Goal: Transaction & Acquisition: Purchase product/service

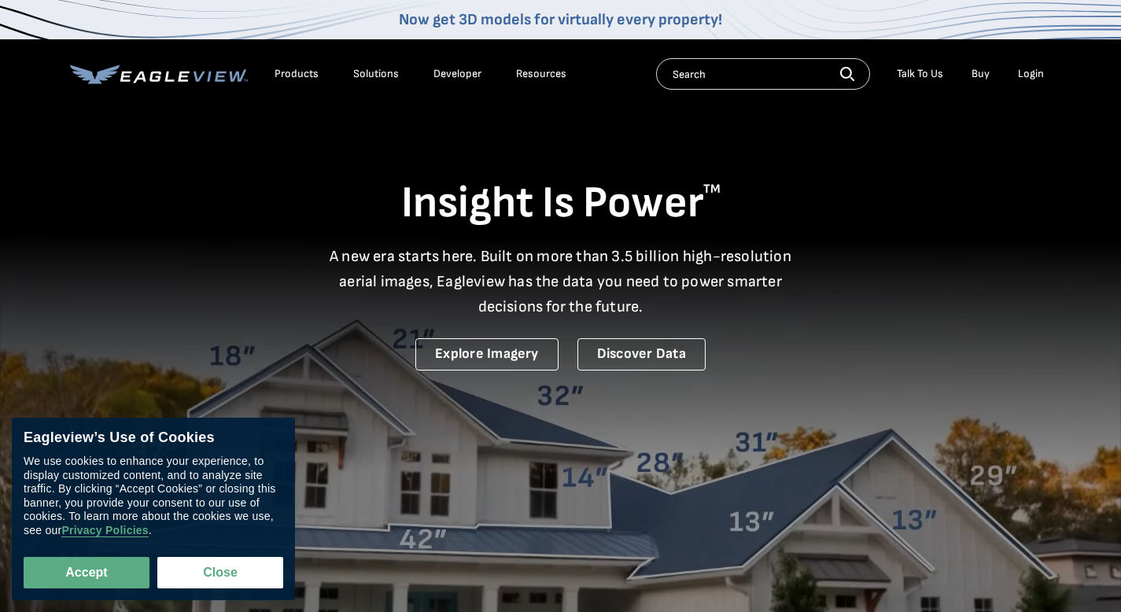
click at [1040, 76] on div "Login" at bounding box center [1031, 74] width 26 height 14
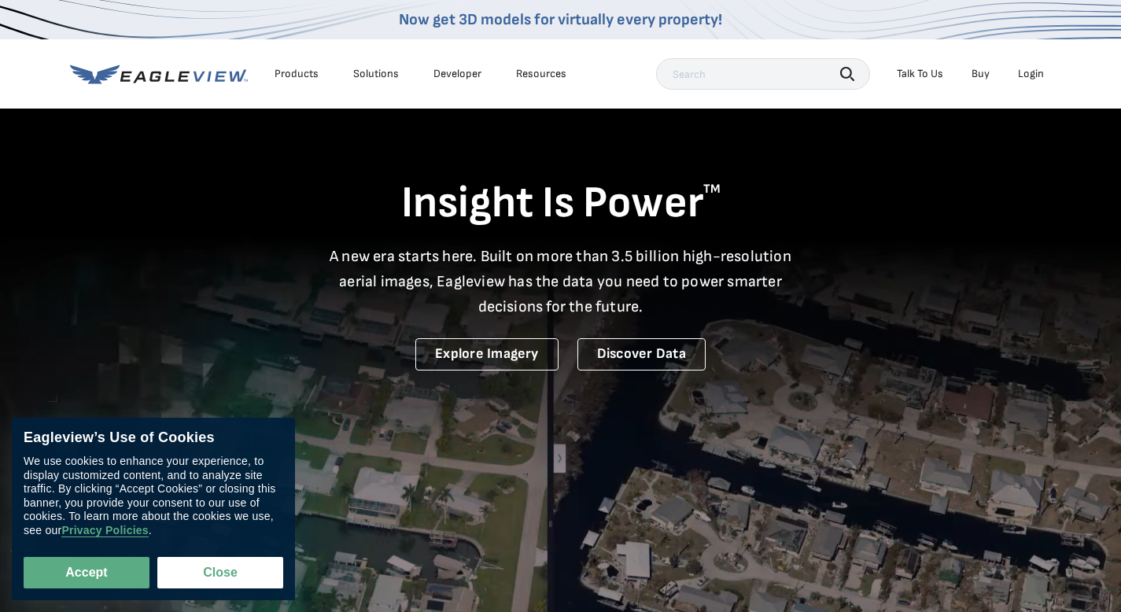
click at [1027, 72] on div "Login" at bounding box center [1031, 74] width 26 height 14
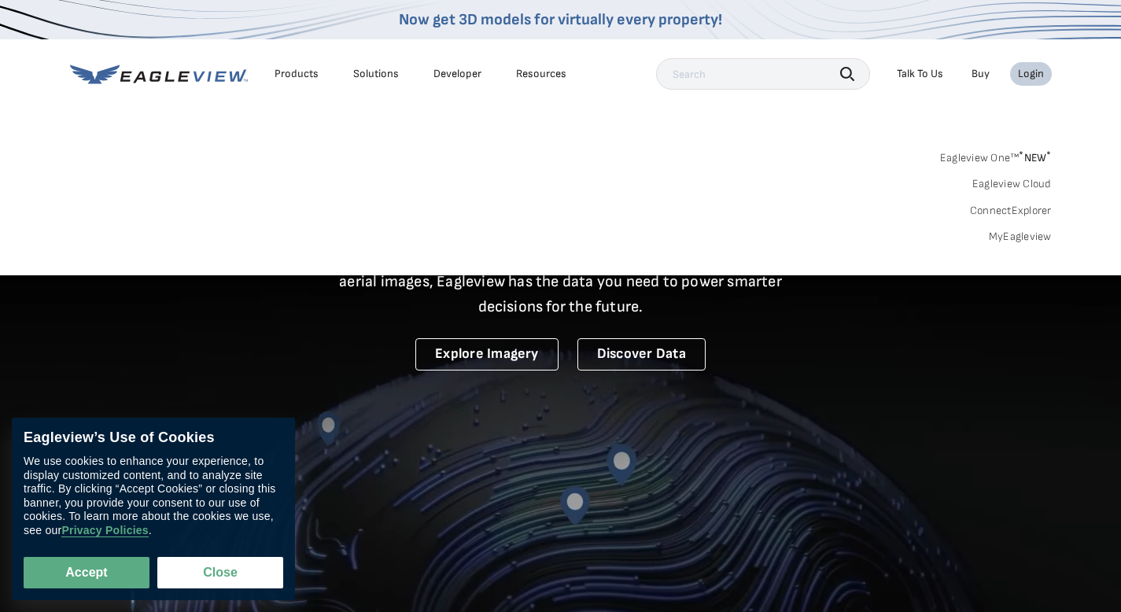
click at [1019, 155] on sup "*" at bounding box center [1021, 155] width 5 height 13
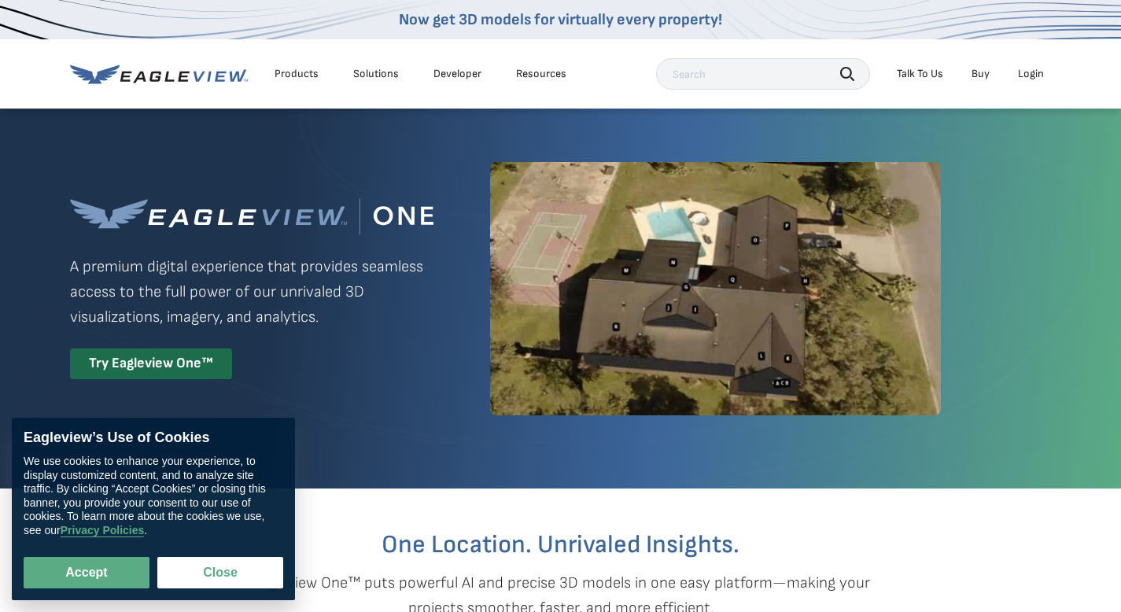
click at [1028, 74] on div "Login" at bounding box center [1031, 74] width 26 height 14
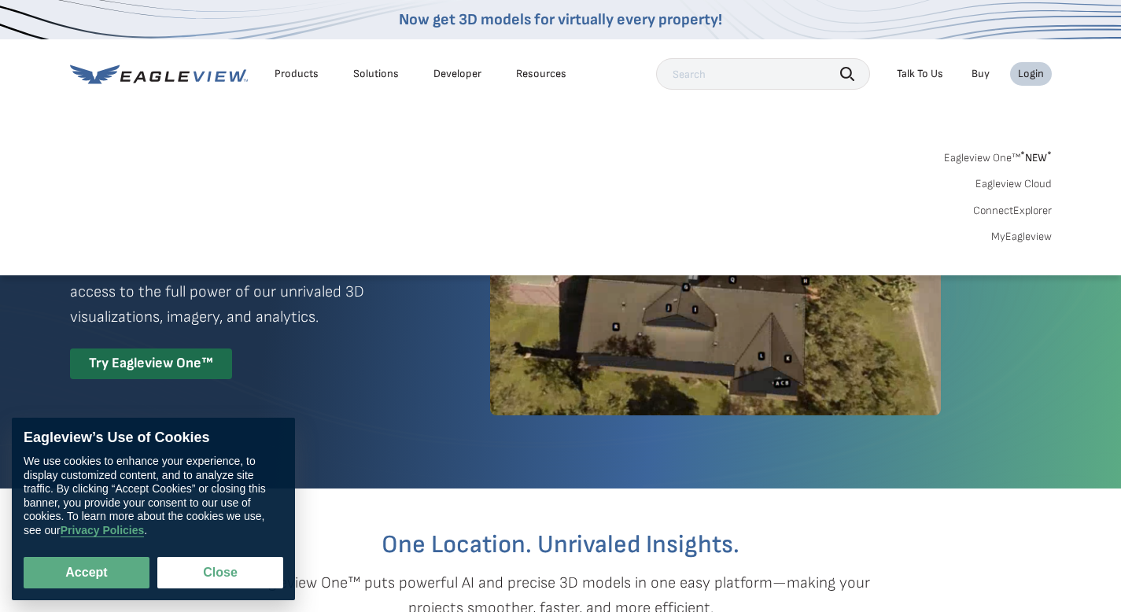
click at [1017, 178] on link "Eagleview Cloud" at bounding box center [1014, 184] width 76 height 14
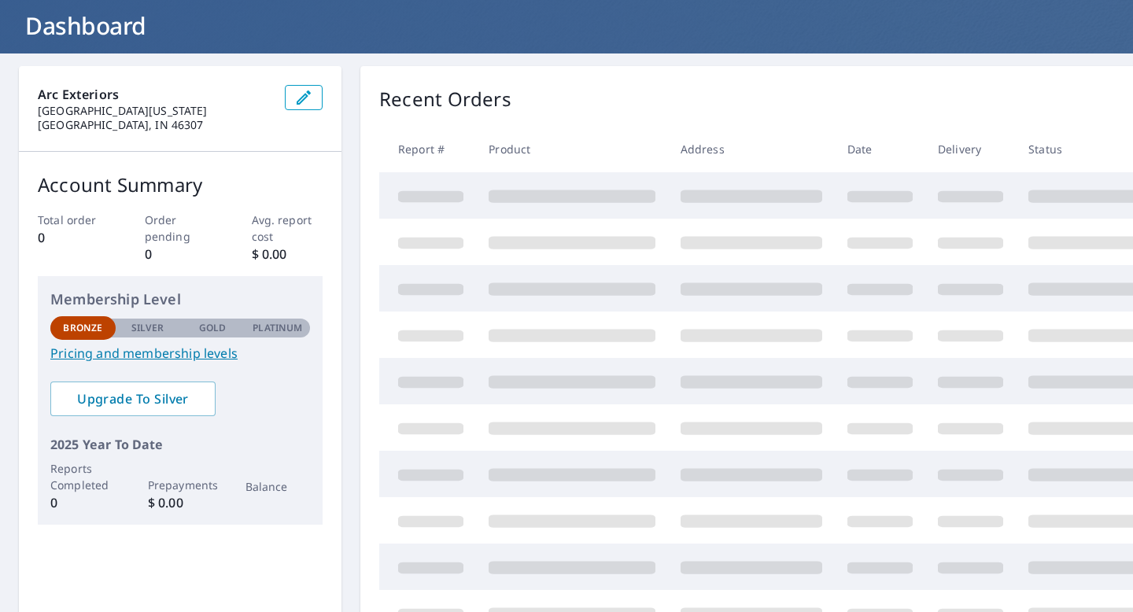
scroll to position [94, 0]
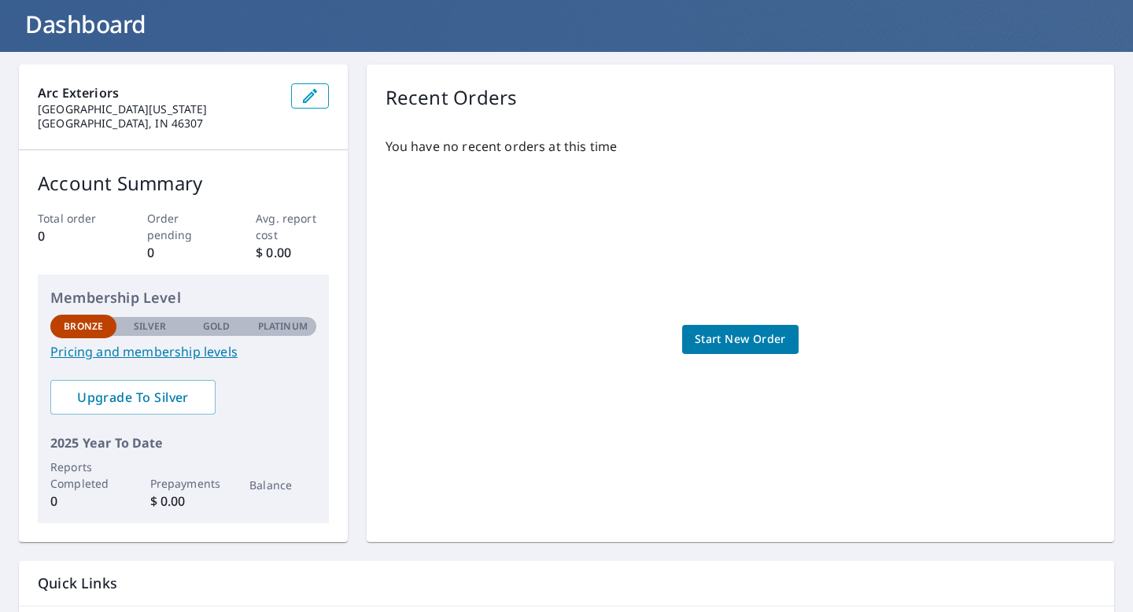
click at [205, 349] on link "Pricing and membership levels" at bounding box center [183, 351] width 266 height 19
click at [165, 398] on span "Upgrade To Silver" at bounding box center [133, 397] width 140 height 17
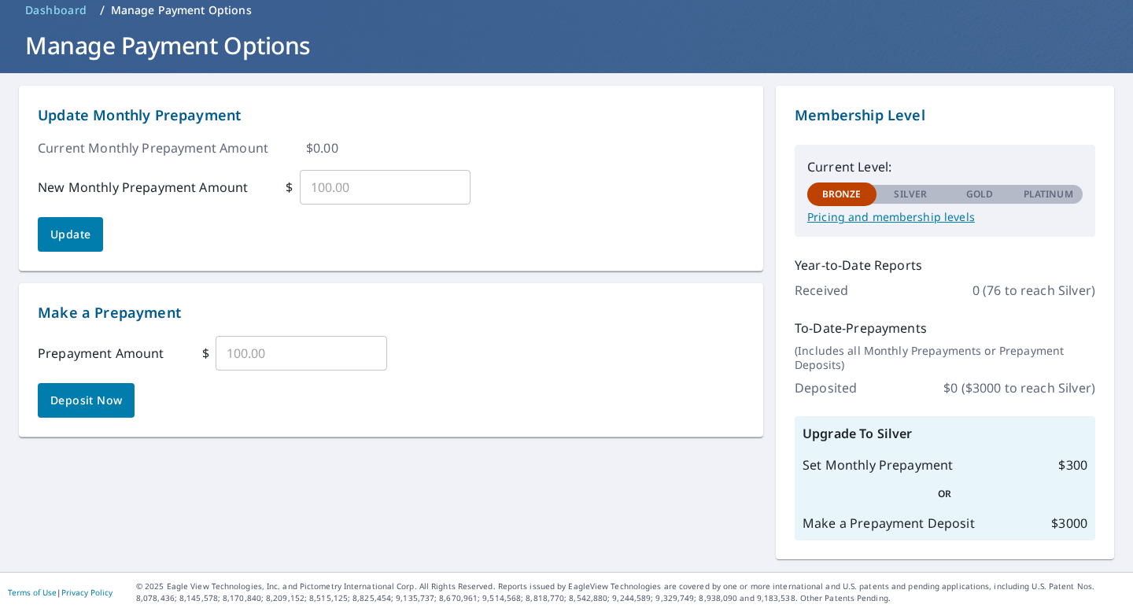
scroll to position [72, 0]
click at [910, 220] on p "Pricing and membership levels" at bounding box center [944, 217] width 275 height 14
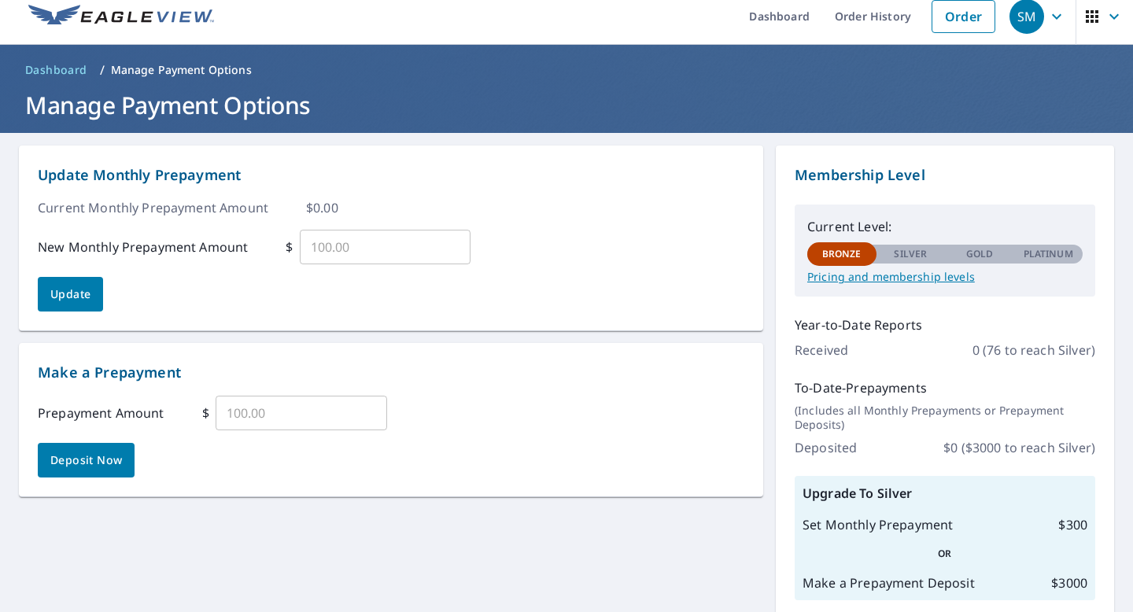
scroll to position [0, 0]
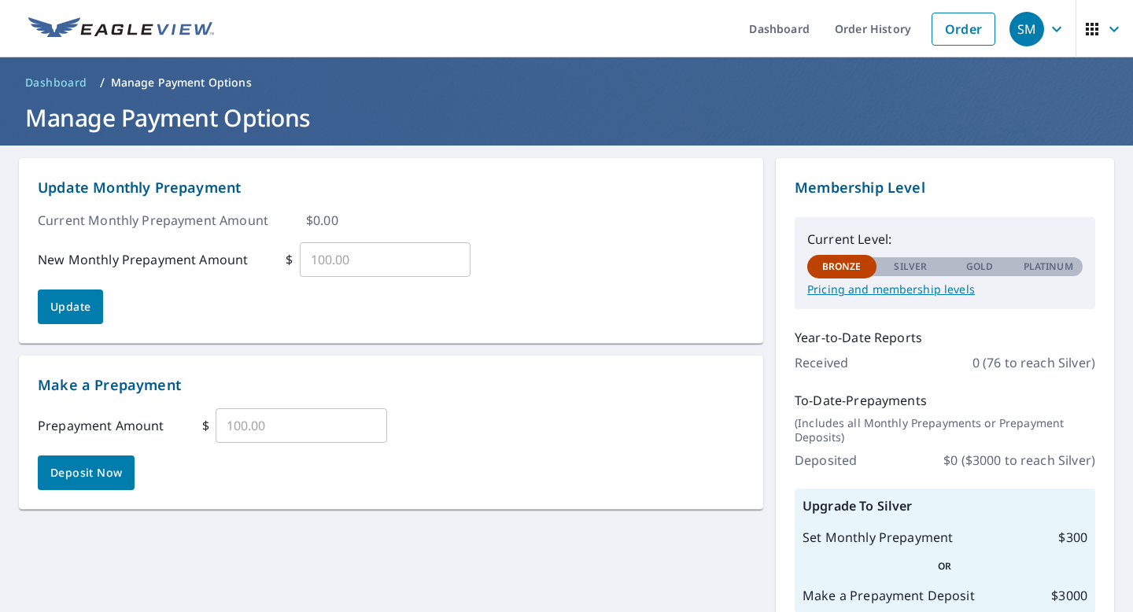
click at [335, 253] on input "text" at bounding box center [386, 260] width 172 height 44
type input "100"
click at [338, 315] on div "Update Monthly Prepayment Current Monthly Prepayment Amount $ 0.00 New Monthly …" at bounding box center [391, 250] width 707 height 147
click at [90, 320] on button "Update" at bounding box center [70, 307] width 65 height 35
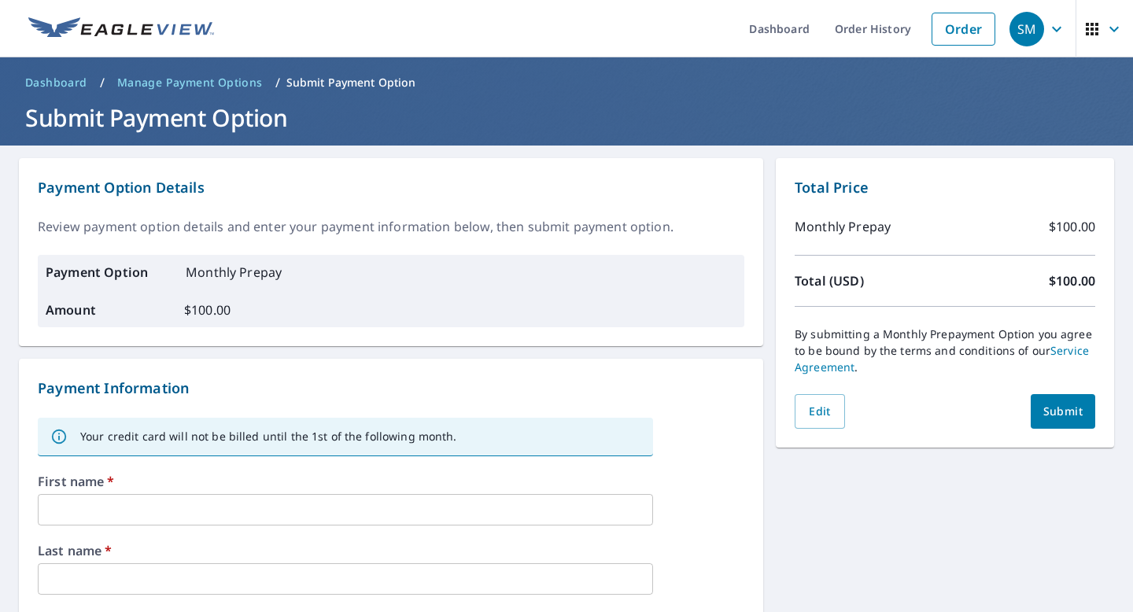
click at [749, 240] on div "Payment Option Details Review payment option details and enter your payment inf…" at bounding box center [391, 252] width 744 height 188
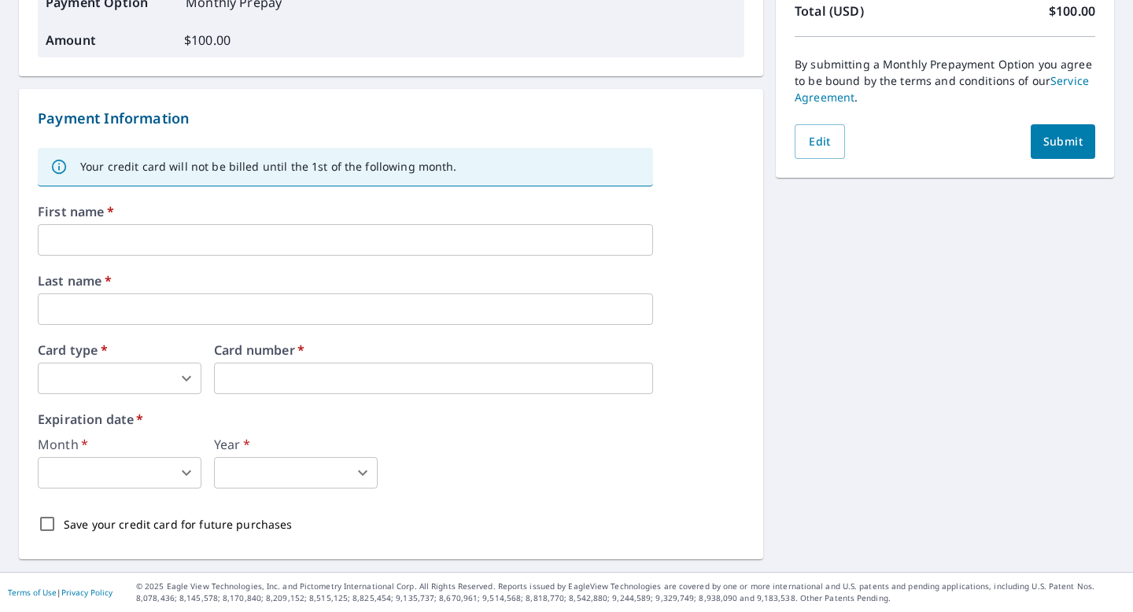
click at [321, 250] on input "text" at bounding box center [345, 239] width 615 height 31
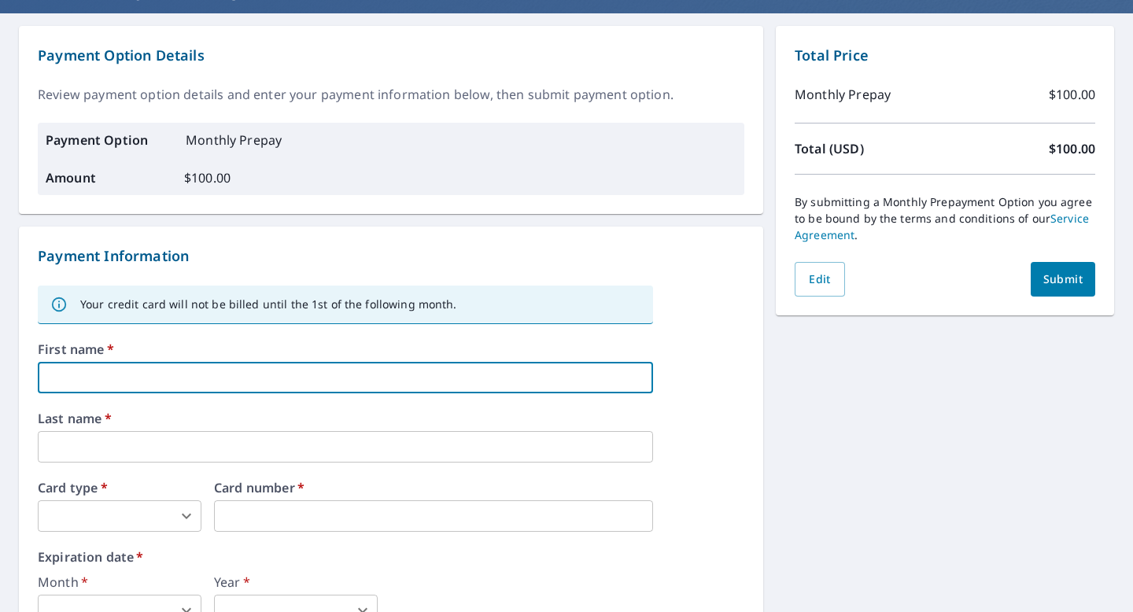
scroll to position [134, 0]
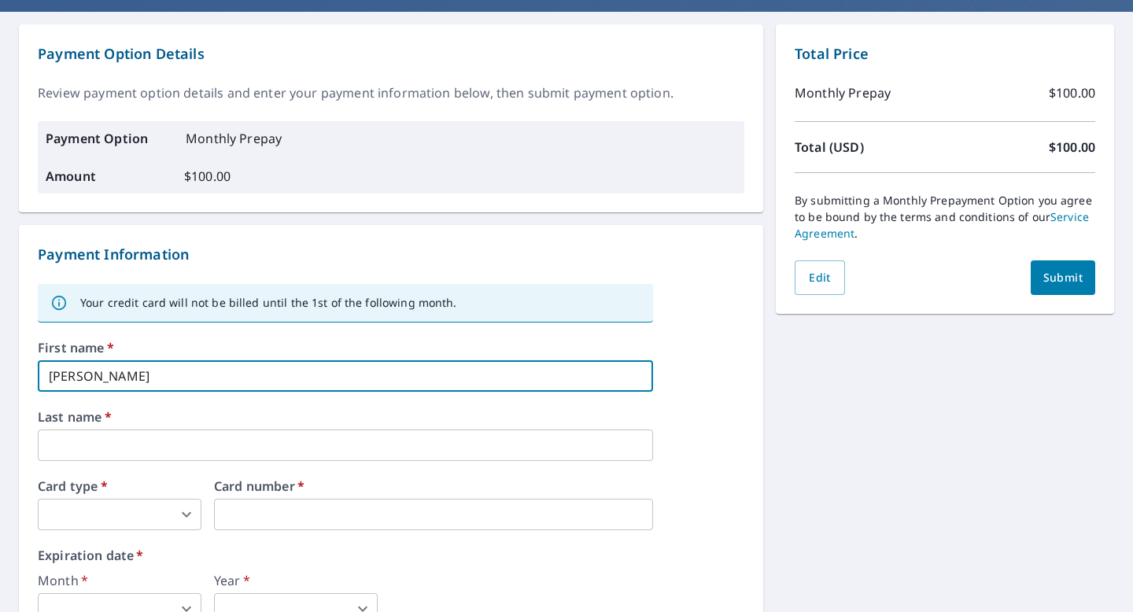
type input "Sean"
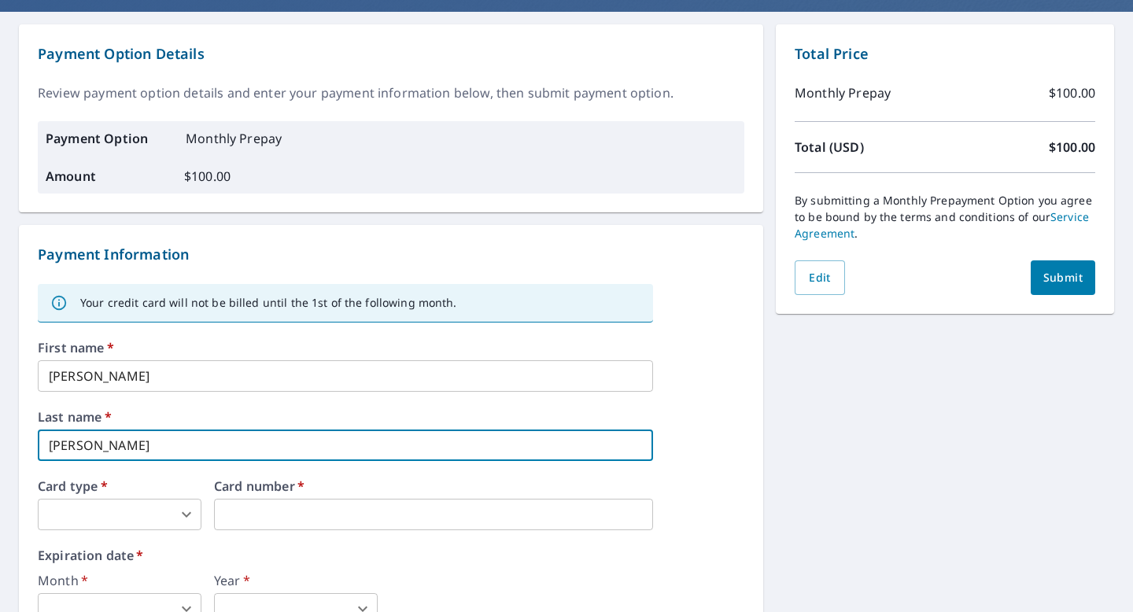
type input "McPhillips"
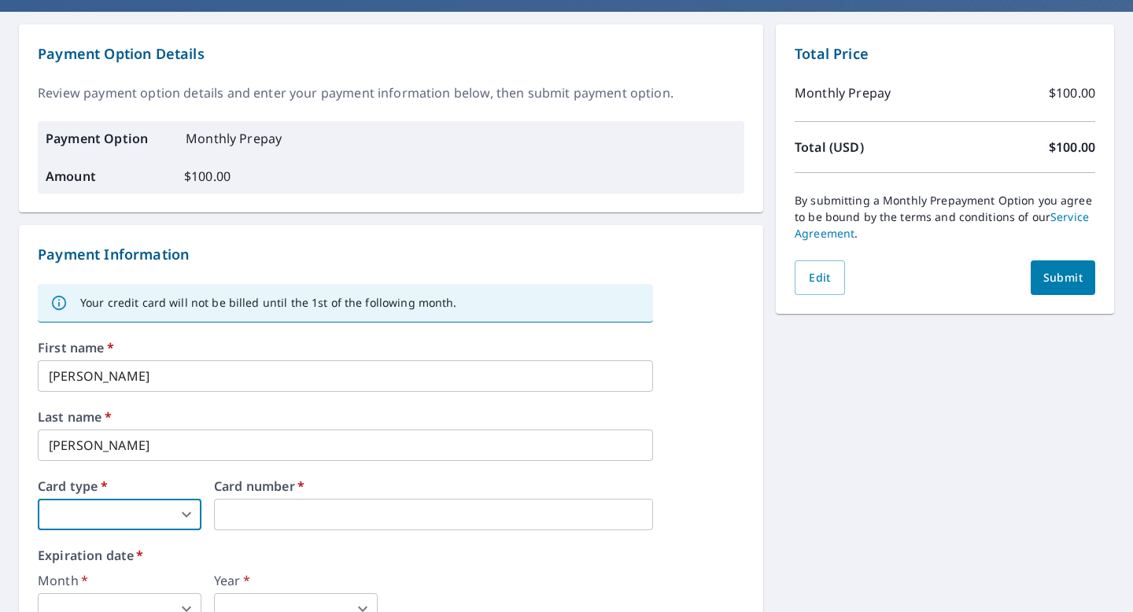
click at [169, 515] on body "SM SM Dashboard Order History Order SM Dashboard / Manage Payment Options / Sub…" at bounding box center [566, 306] width 1133 height 612
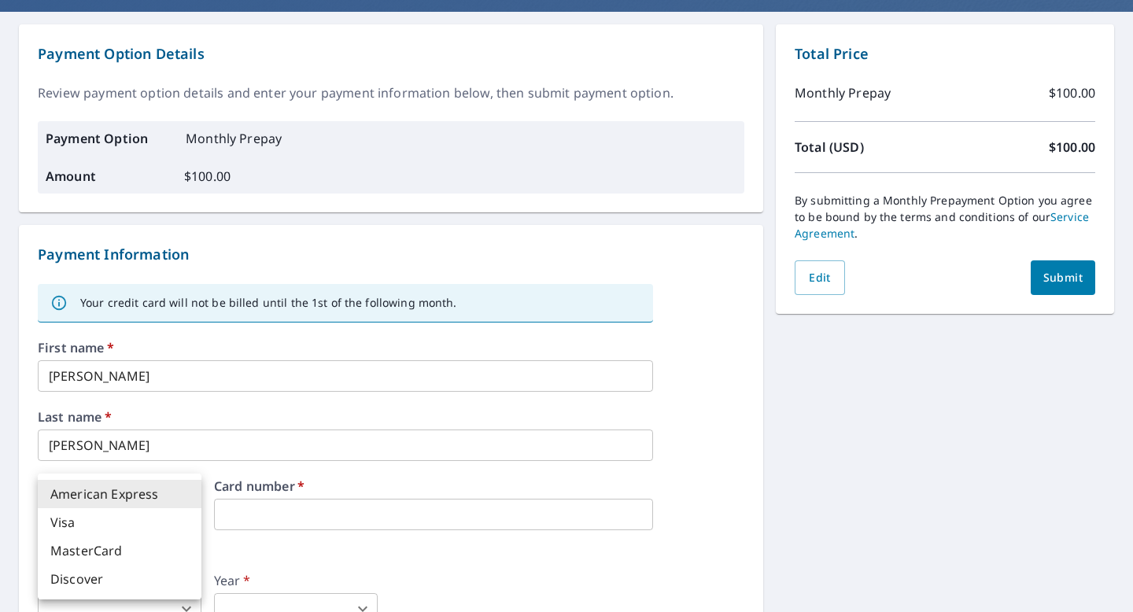
click at [149, 526] on li "Visa" at bounding box center [120, 522] width 164 height 28
type input "4"
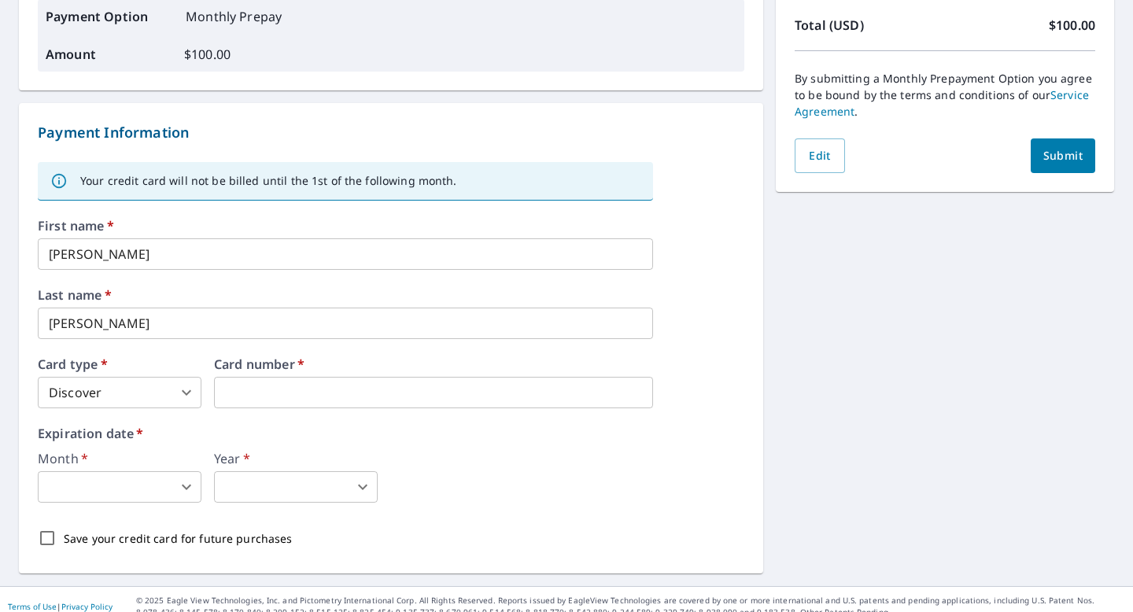
scroll to position [265, 0]
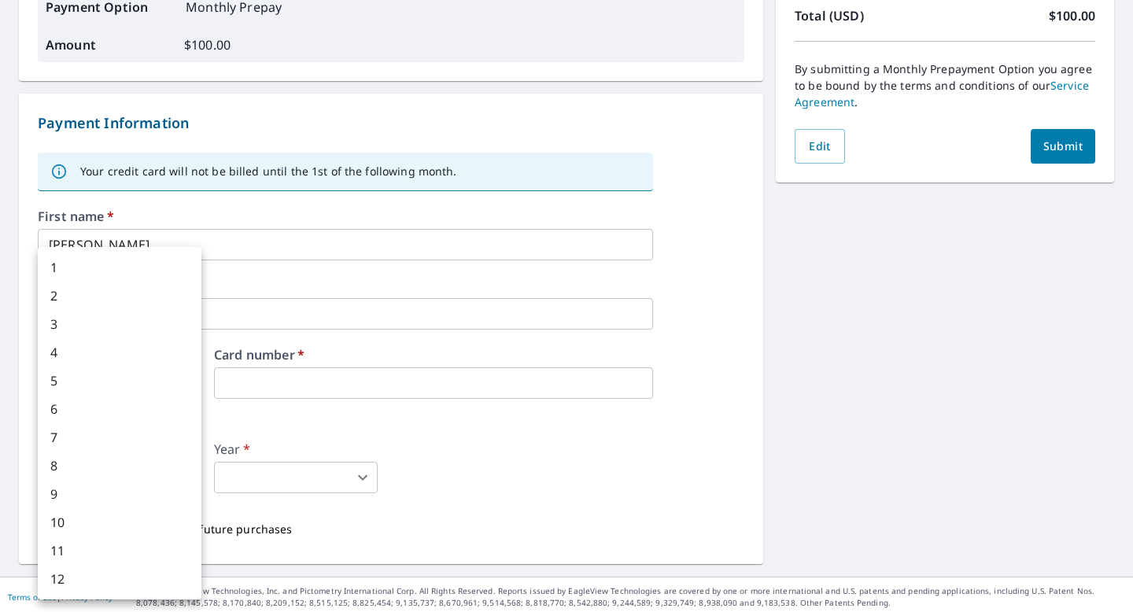
click at [157, 482] on body "SM SM Dashboard Order History Order SM Dashboard / Manage Payment Options / Sub…" at bounding box center [566, 306] width 1133 height 612
click at [135, 545] on li "11" at bounding box center [120, 551] width 164 height 28
type input "11"
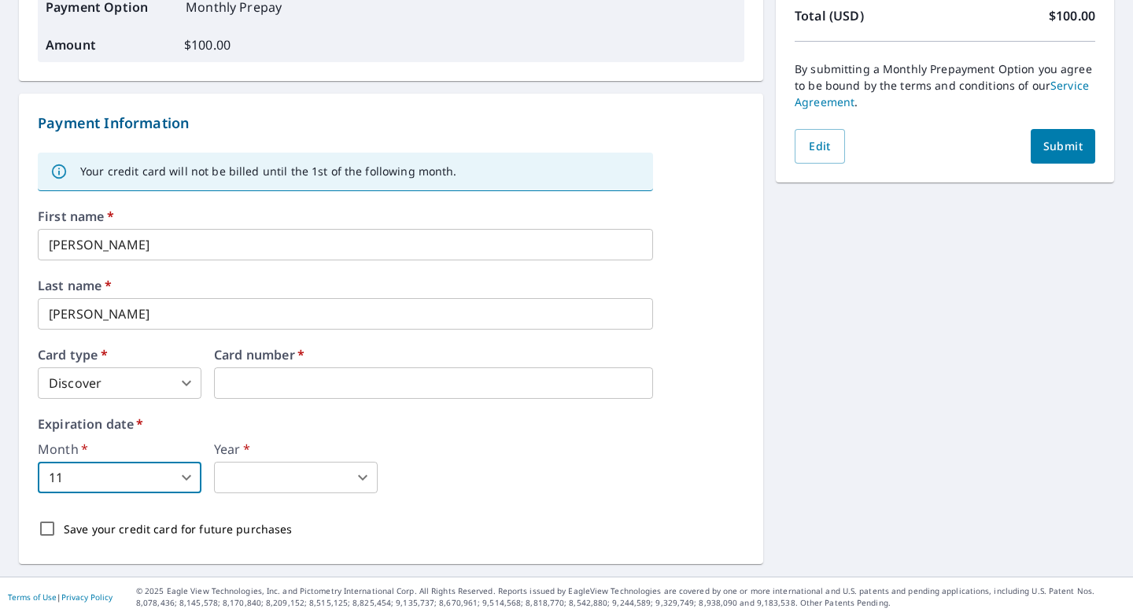
click at [279, 468] on body "SM SM Dashboard Order History Order SM Dashboard / Manage Payment Options / Sub…" at bounding box center [566, 306] width 1133 height 612
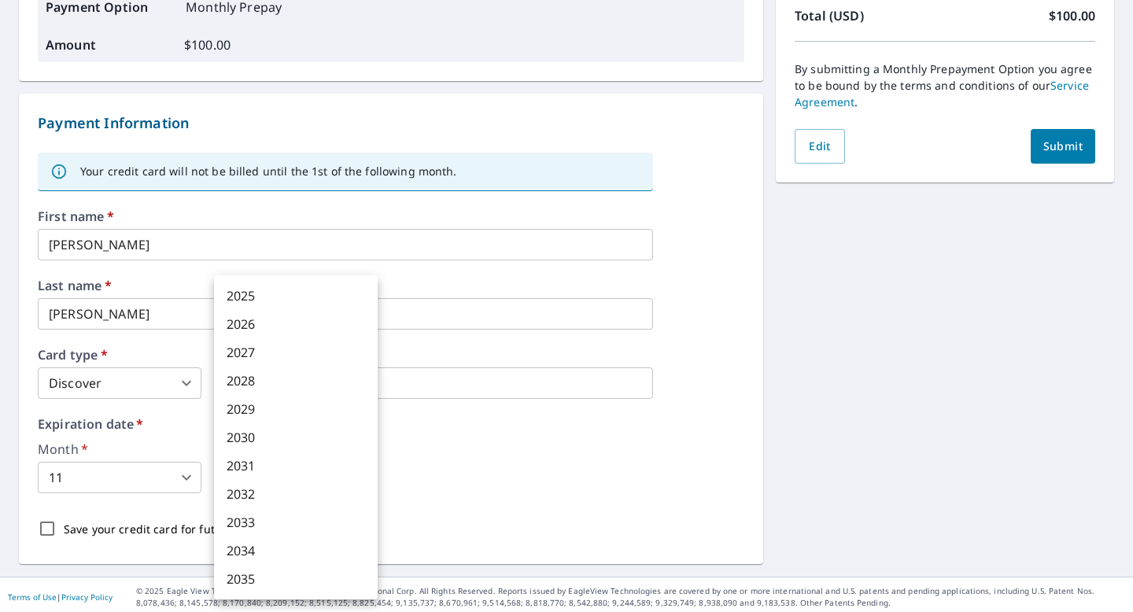
click at [300, 379] on li "2028" at bounding box center [296, 381] width 164 height 28
type input "2028"
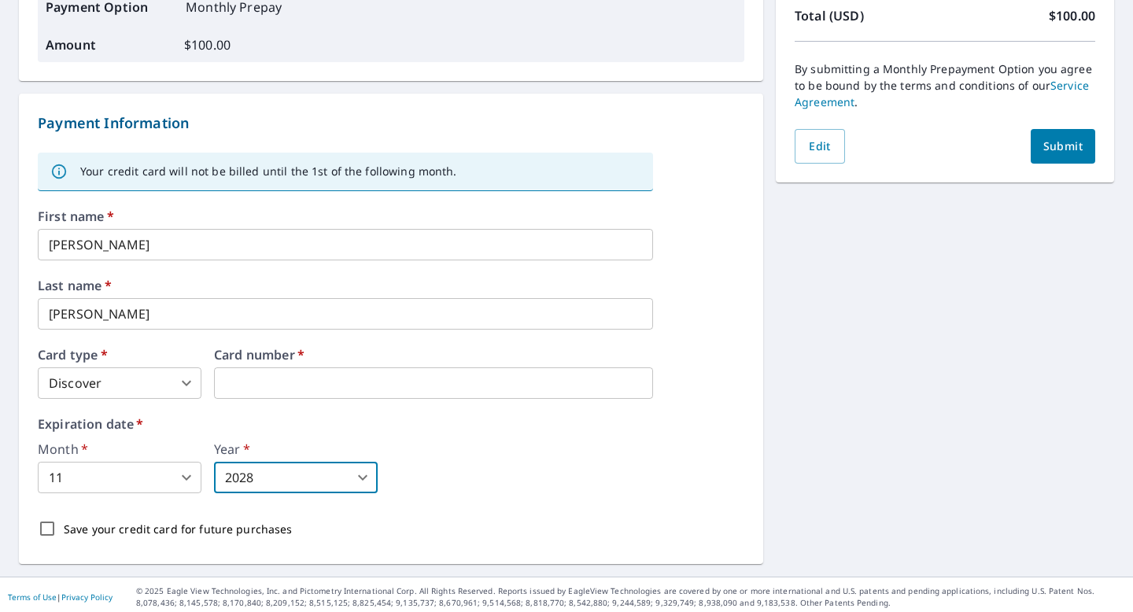
click at [90, 529] on p "Save your credit card for future purchases" at bounding box center [178, 529] width 229 height 17
click at [64, 529] on input "Save your credit card for future purchases" at bounding box center [47, 528] width 33 height 33
checkbox input "true"
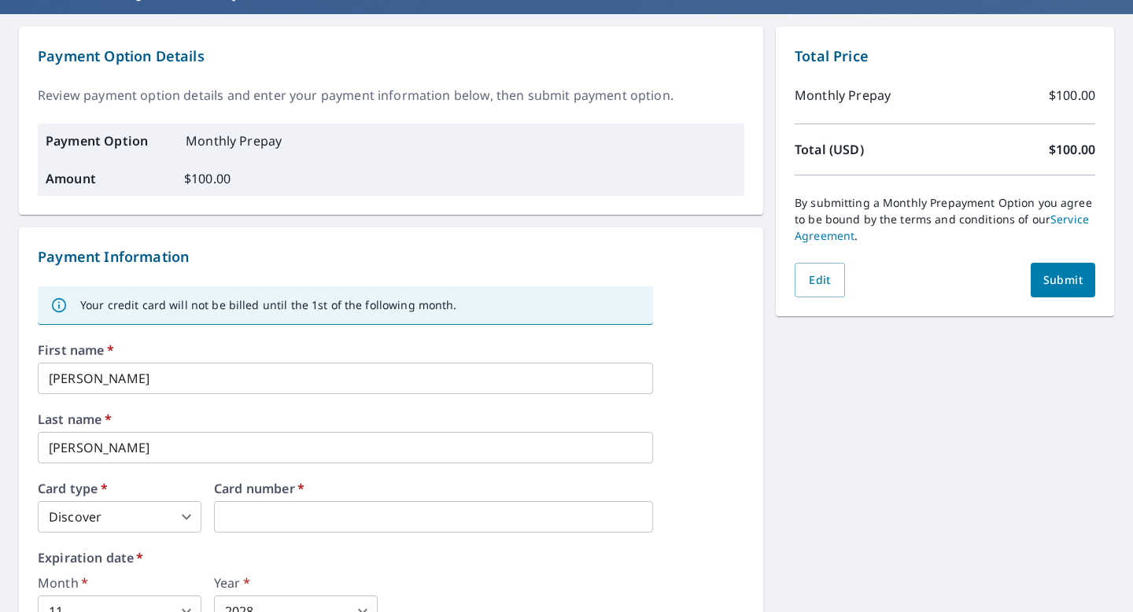
scroll to position [0, 0]
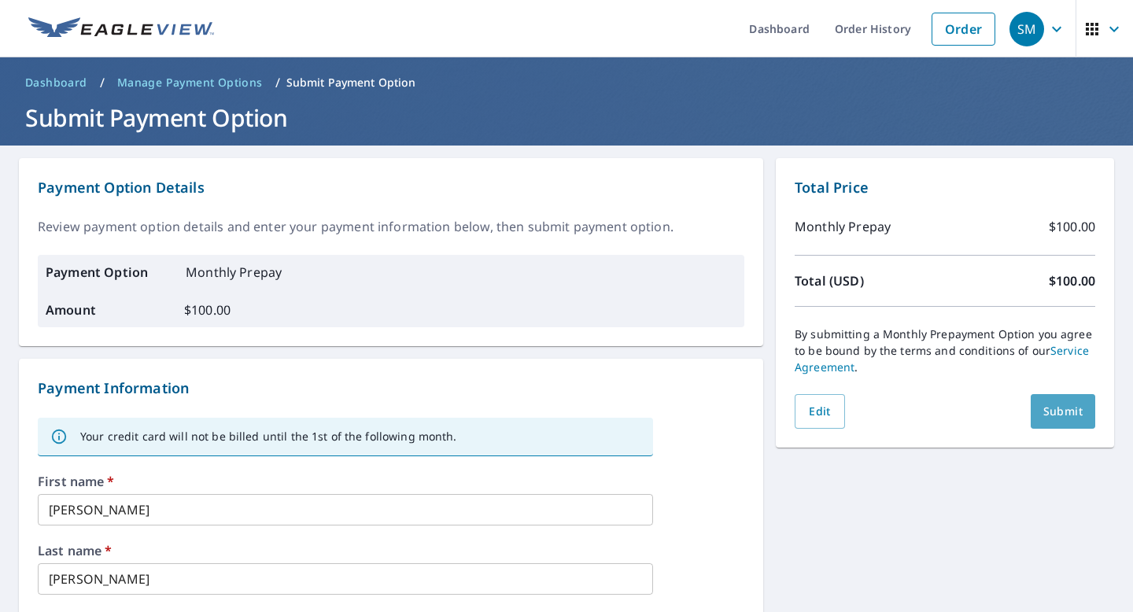
click at [1051, 406] on span "Submit" at bounding box center [1062, 412] width 39 height 20
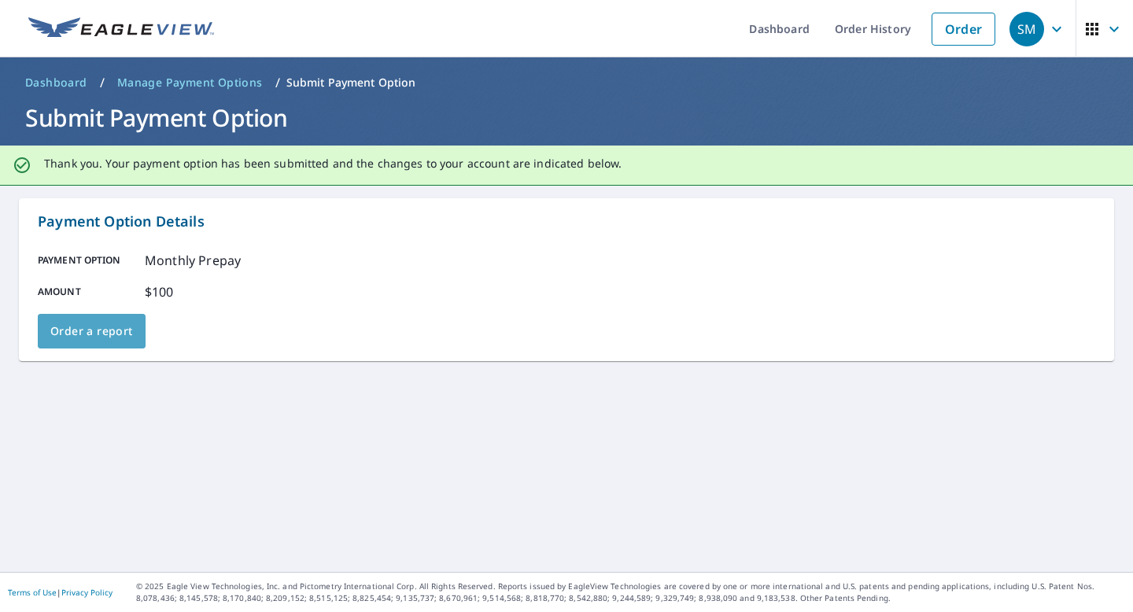
click at [112, 328] on span "Order a report" at bounding box center [91, 332] width 83 height 20
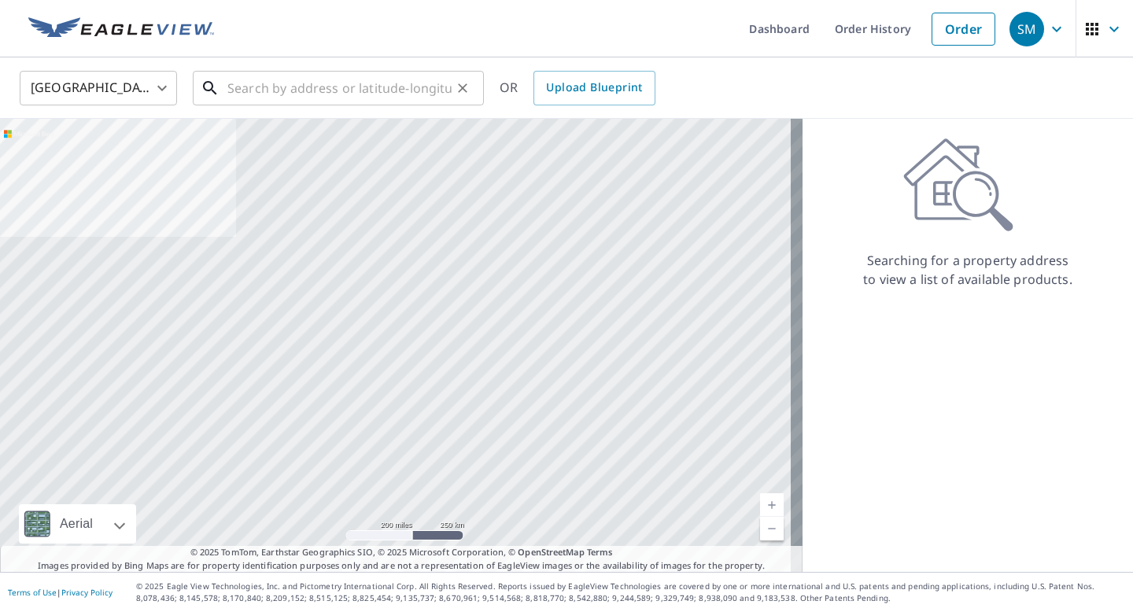
click at [368, 95] on input "text" at bounding box center [339, 88] width 224 height 44
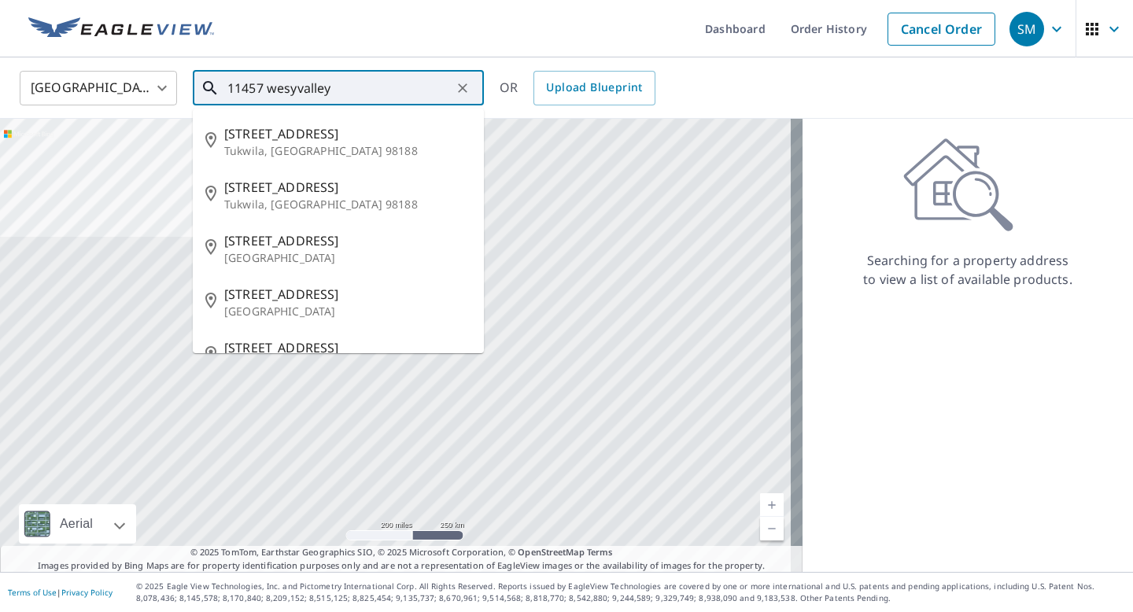
click at [303, 91] on input "11457 wesyvalley" at bounding box center [339, 88] width 224 height 44
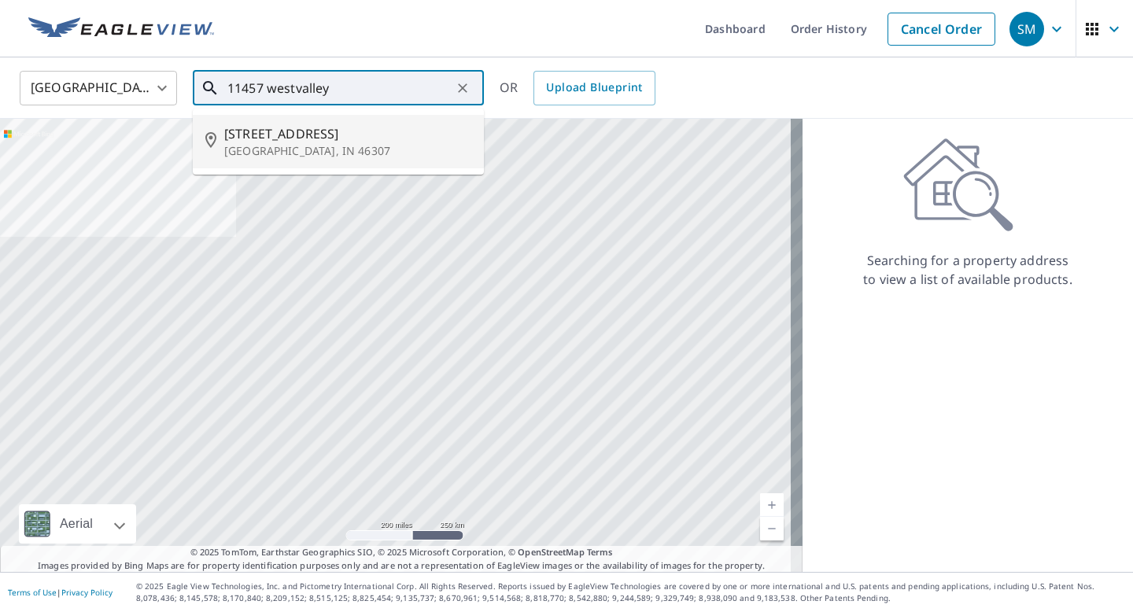
click at [310, 144] on p "Crown Point, IN 46307" at bounding box center [347, 151] width 247 height 16
type input "11457 Westvalley Dr Crown Point, IN 46307"
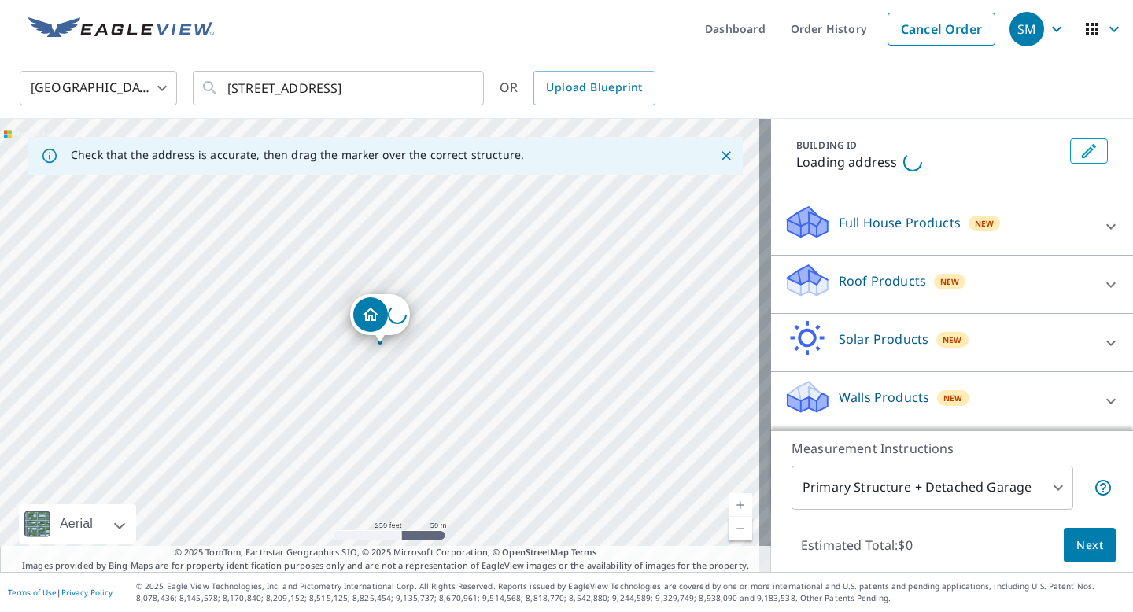
scroll to position [103, 0]
click at [1101, 223] on icon at bounding box center [1110, 226] width 19 height 19
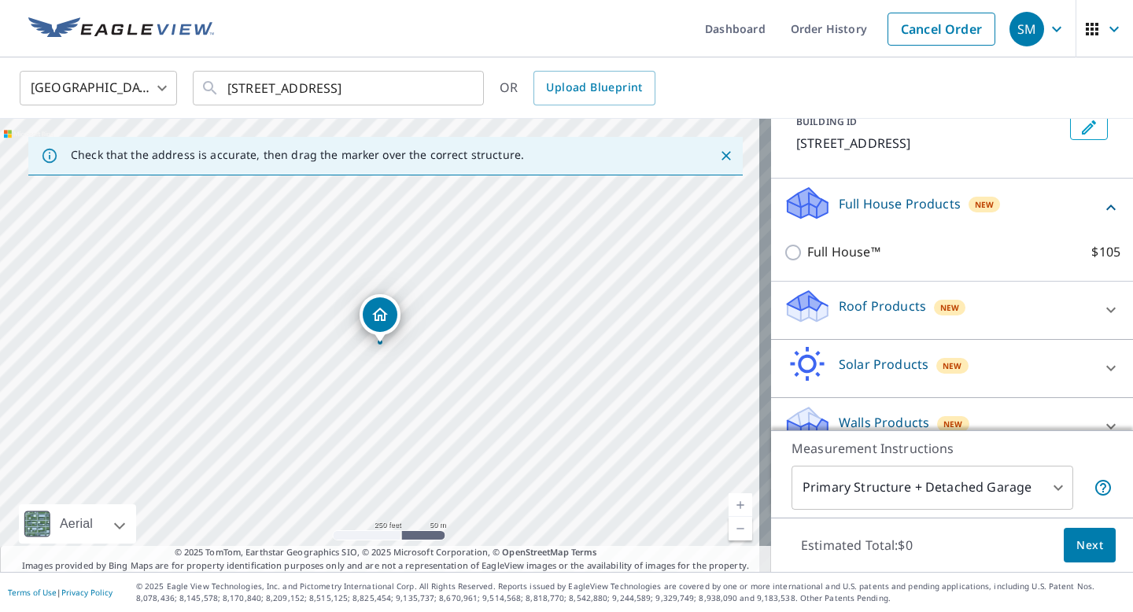
click at [1101, 217] on icon at bounding box center [1110, 207] width 19 height 19
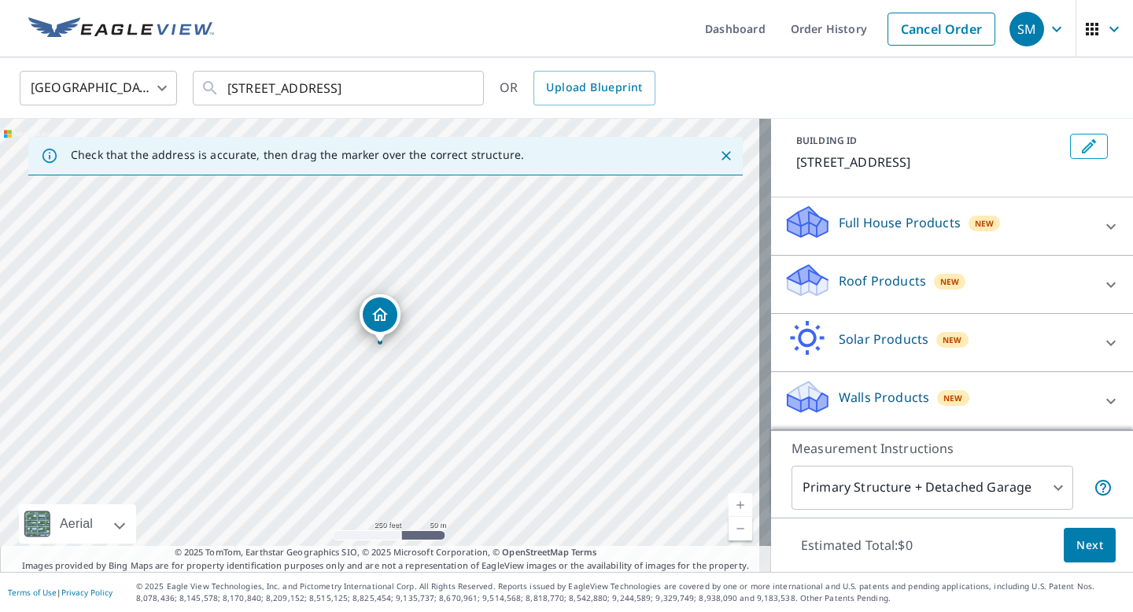
click at [1101, 396] on icon at bounding box center [1110, 401] width 19 height 19
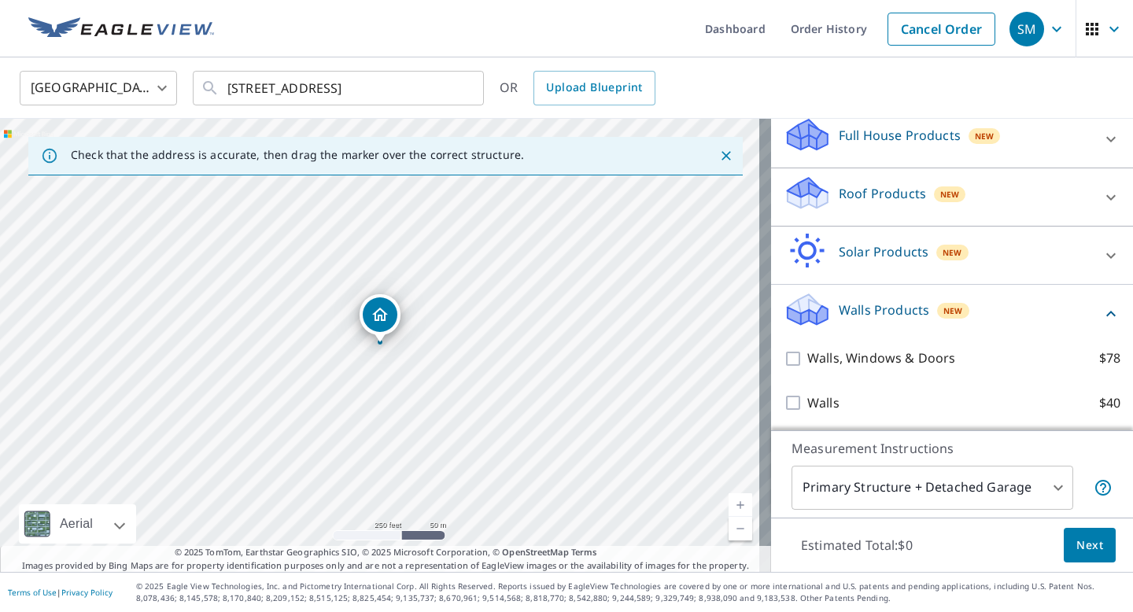
scroll to position [194, 0]
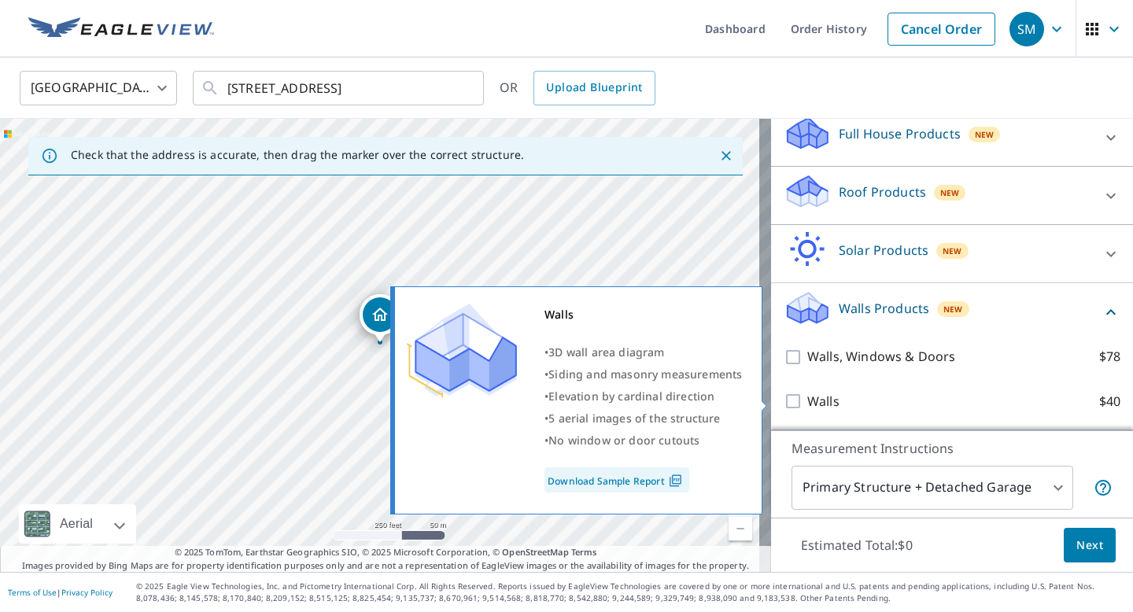
click at [807, 404] on p "Walls" at bounding box center [823, 402] width 32 height 20
click at [807, 404] on input "Walls $40" at bounding box center [796, 401] width 24 height 19
checkbox input "true"
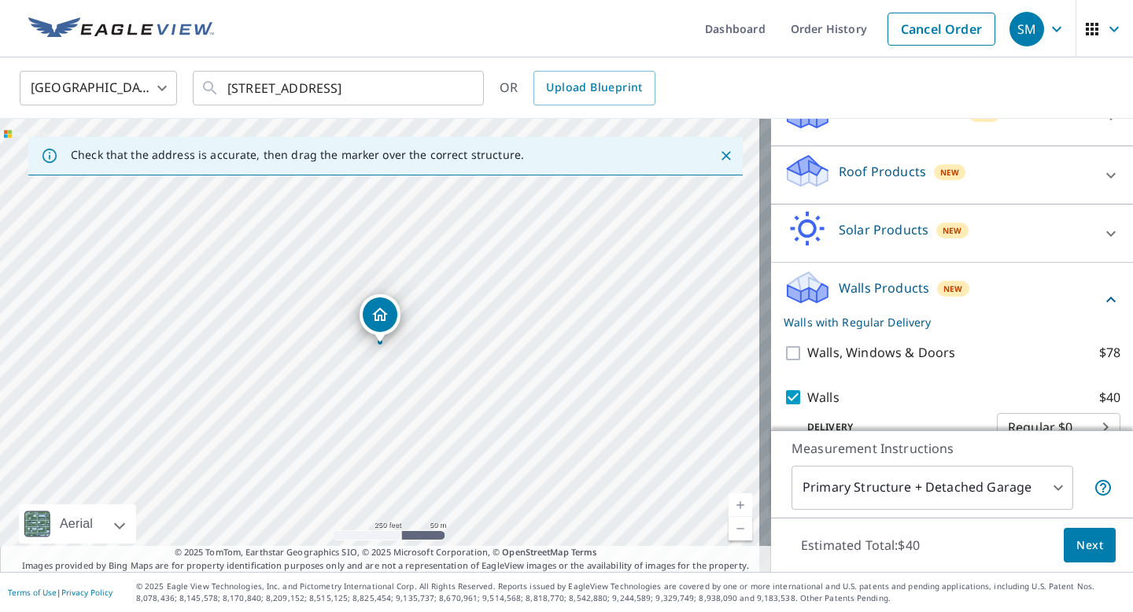
scroll to position [245, 0]
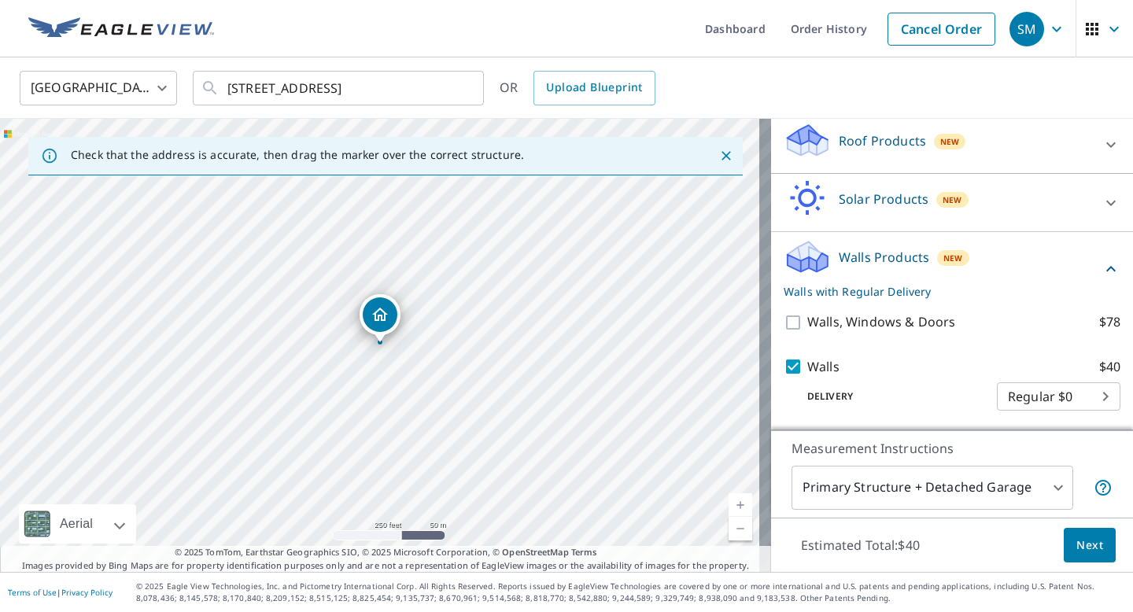
click at [1069, 399] on body "SM SM Dashboard Order History Cancel Order SM United States US ​ 11457 Westvall…" at bounding box center [566, 306] width 1133 height 612
click at [1069, 399] on ul "Regular $0" at bounding box center [1035, 394] width 124 height 41
click at [917, 404] on div at bounding box center [566, 306] width 1133 height 612
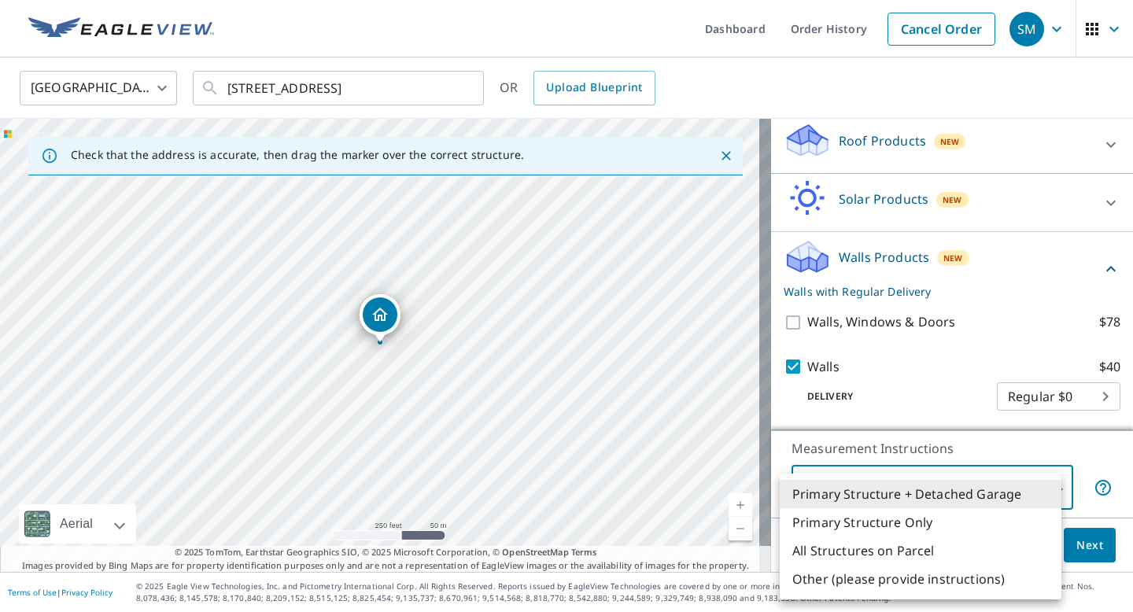
click at [1022, 489] on body "SM SM Dashboard Order History Cancel Order SM United States US ​ 11457 Westvall…" at bounding box center [566, 306] width 1133 height 612
click at [966, 547] on li "All Structures on Parcel" at bounding box center [921, 551] width 282 height 28
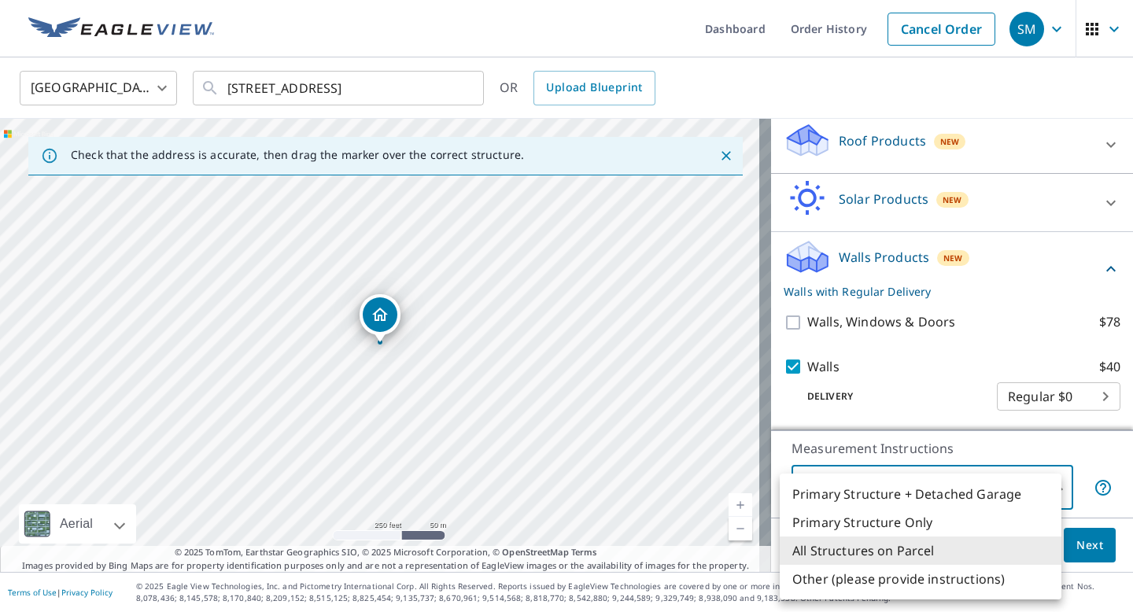
click at [992, 489] on body "SM SM Dashboard Order History Cancel Order SM United States US ​ 11457 Westvall…" at bounding box center [566, 306] width 1133 height 612
click at [980, 501] on li "Primary Structure + Detached Garage" at bounding box center [921, 494] width 282 height 28
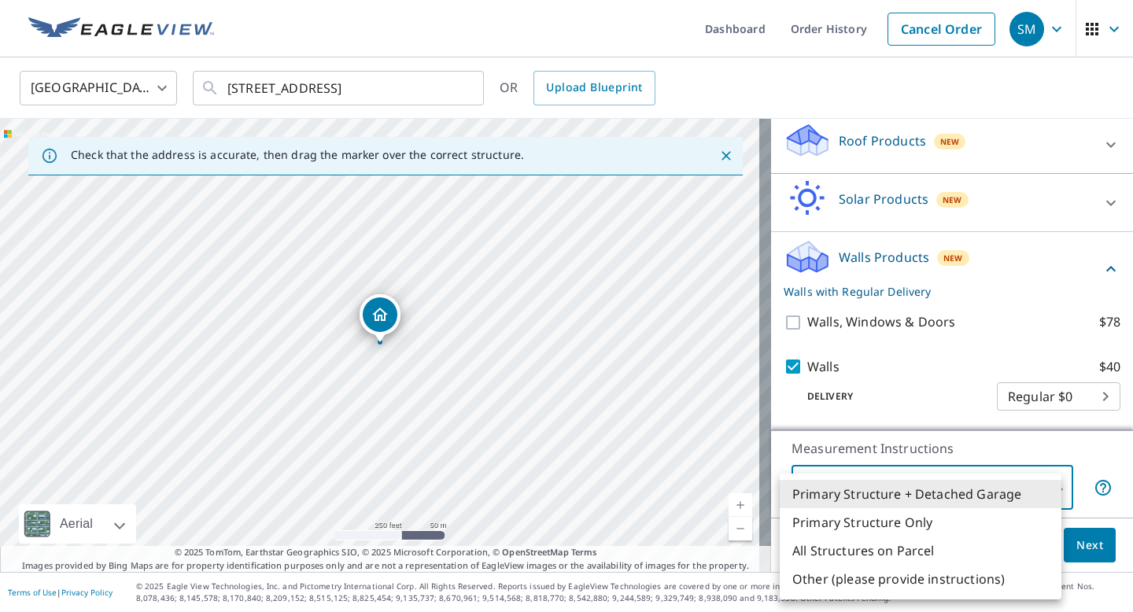
click at [1025, 482] on body "SM SM Dashboard Order History Cancel Order SM United States US ​ 11457 Westvall…" at bounding box center [566, 306] width 1133 height 612
click at [950, 548] on li "All Structures on Parcel" at bounding box center [921, 551] width 282 height 28
type input "3"
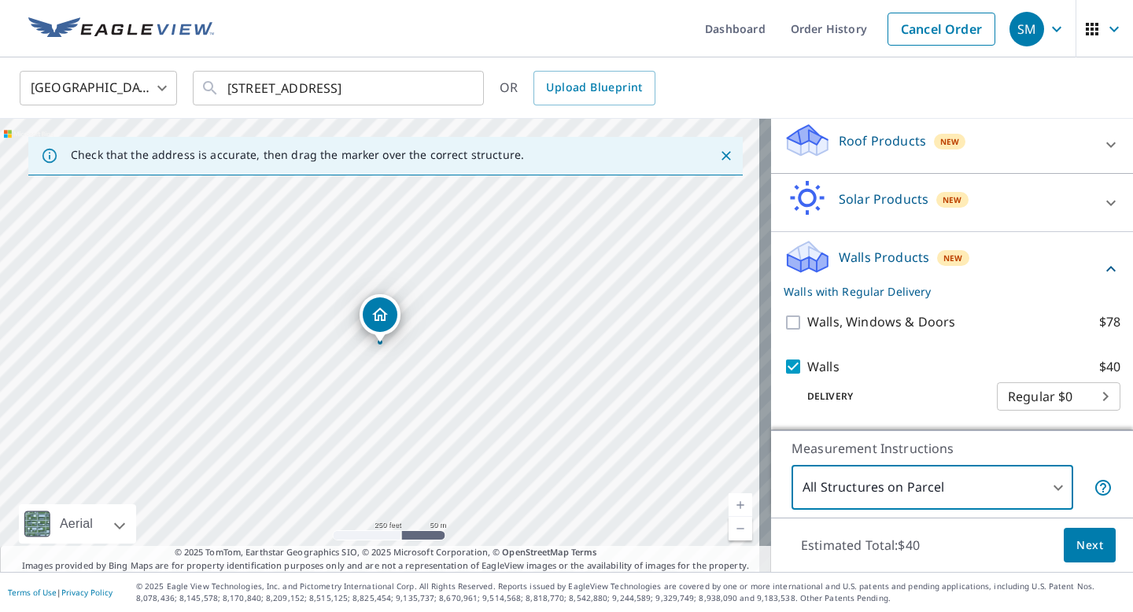
click at [1076, 542] on span "Next" at bounding box center [1089, 546] width 27 height 20
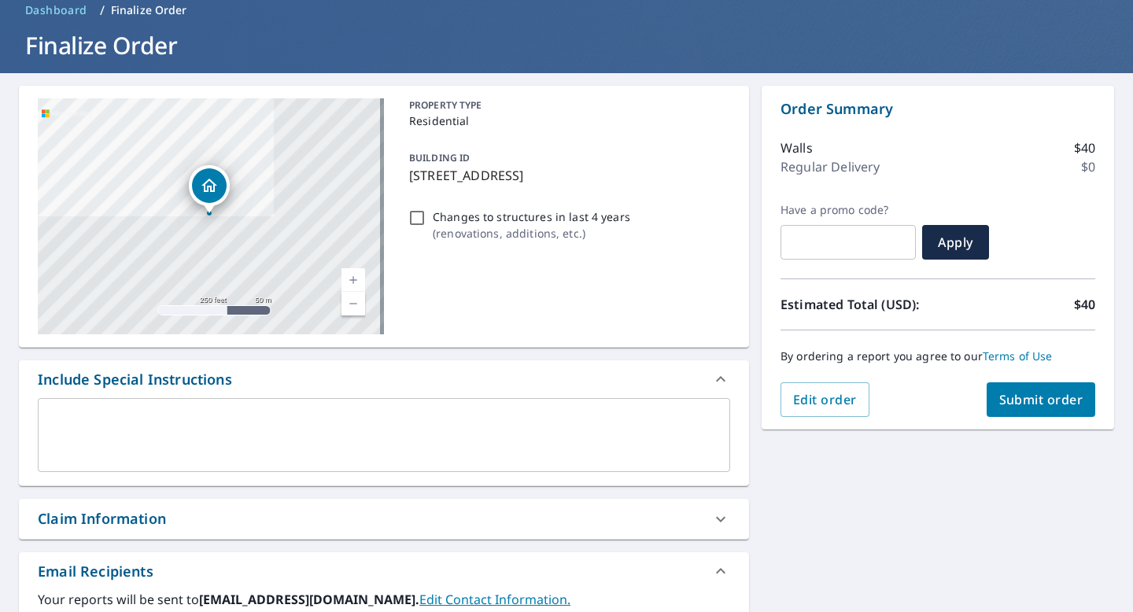
scroll to position [54, 0]
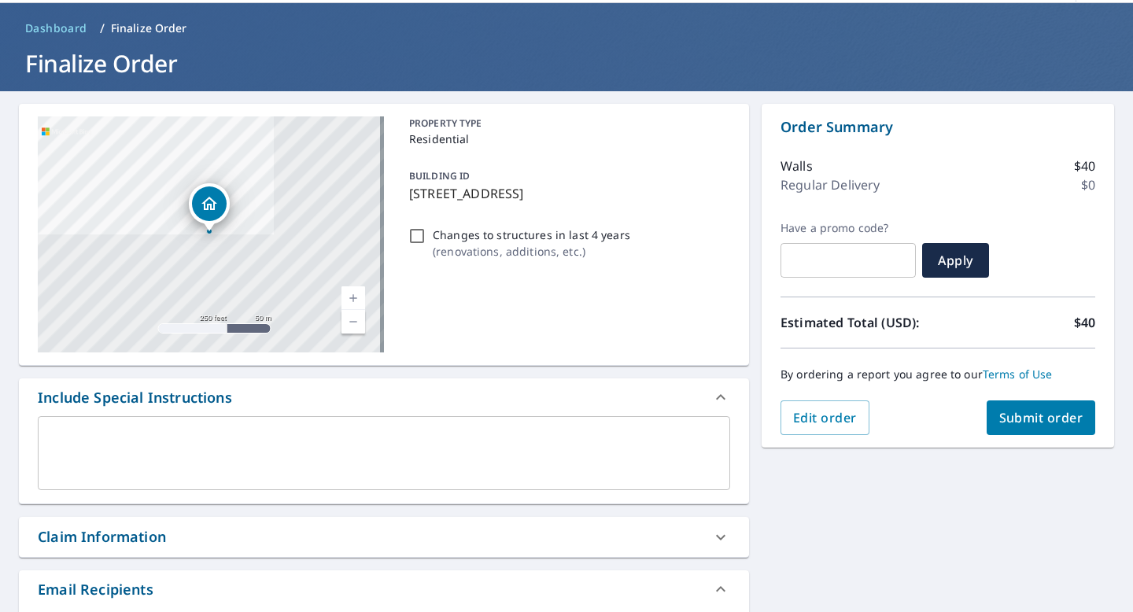
click at [1033, 414] on span "Submit order" at bounding box center [1041, 417] width 84 height 17
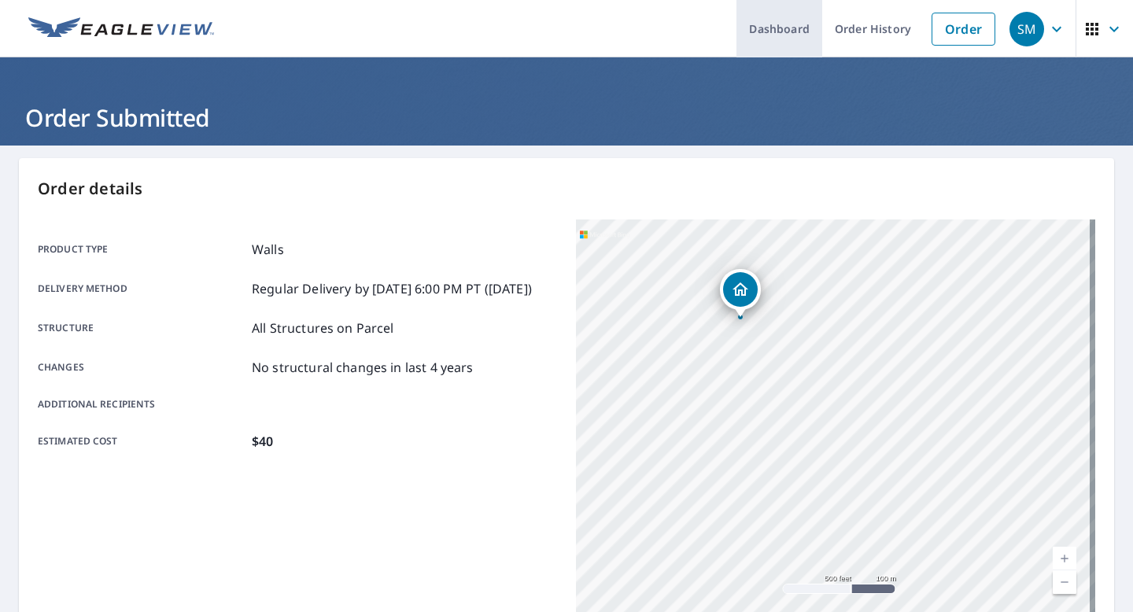
click at [760, 35] on link "Dashboard" at bounding box center [779, 28] width 86 height 57
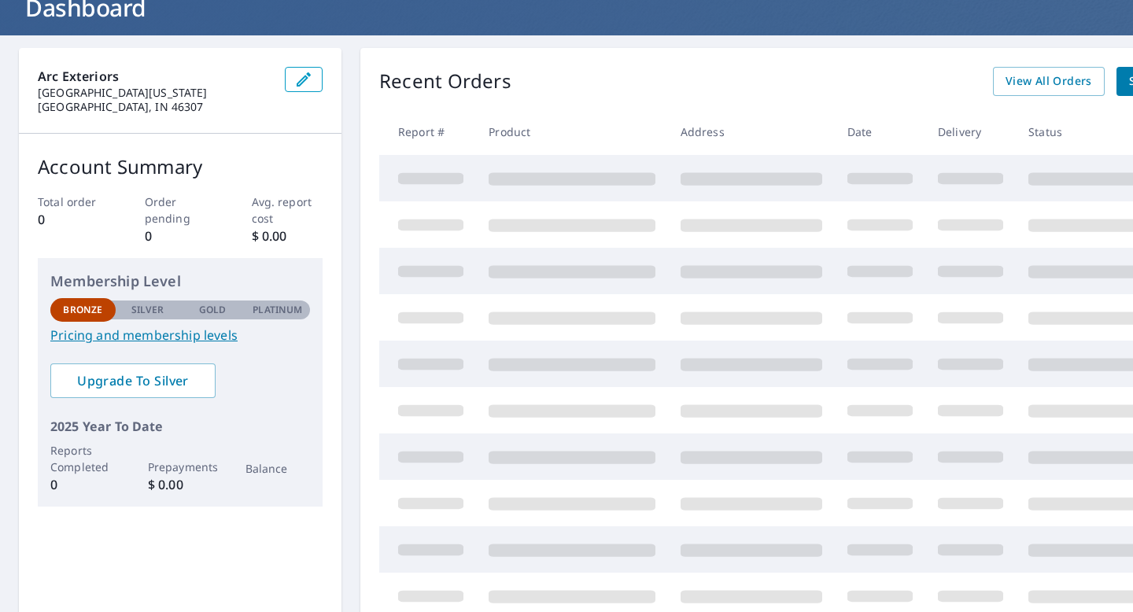
scroll to position [113, 0]
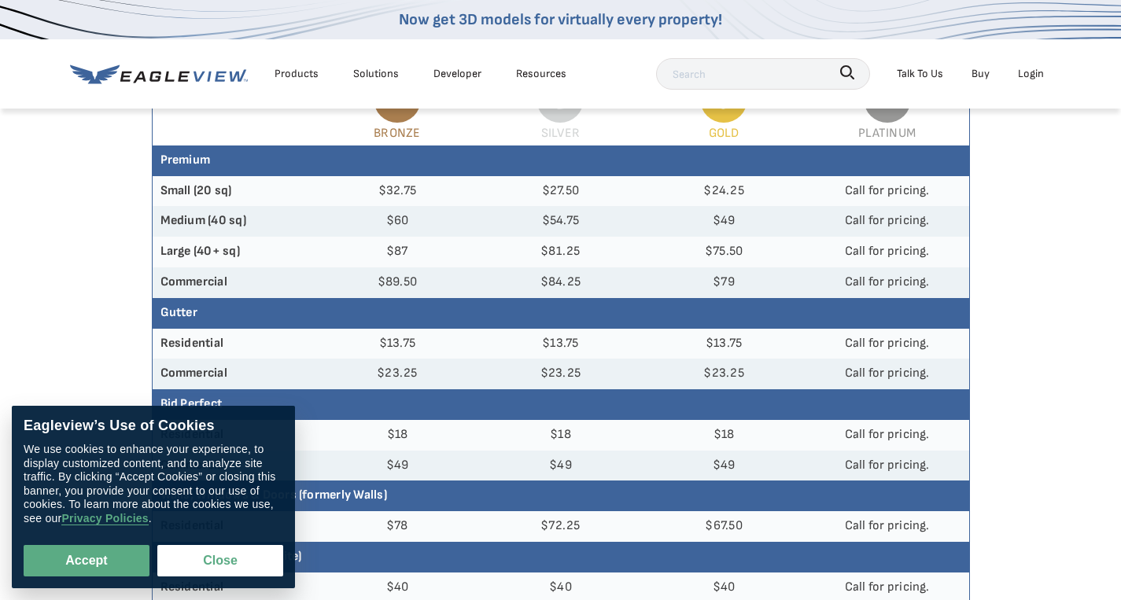
scroll to position [231, 0]
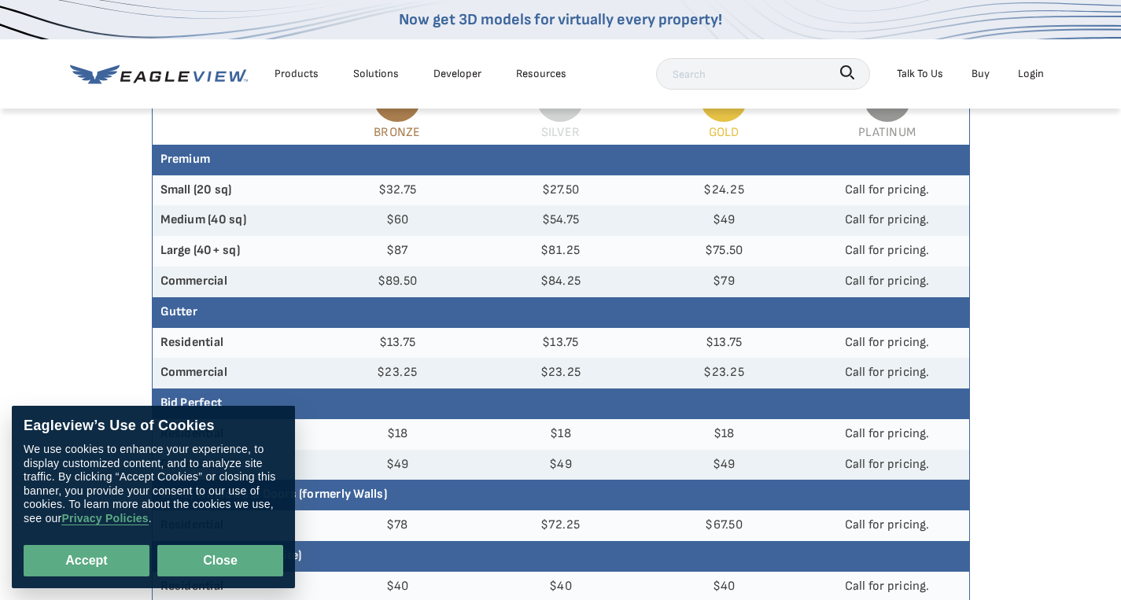
click at [204, 558] on button "Close" at bounding box center [220, 560] width 126 height 31
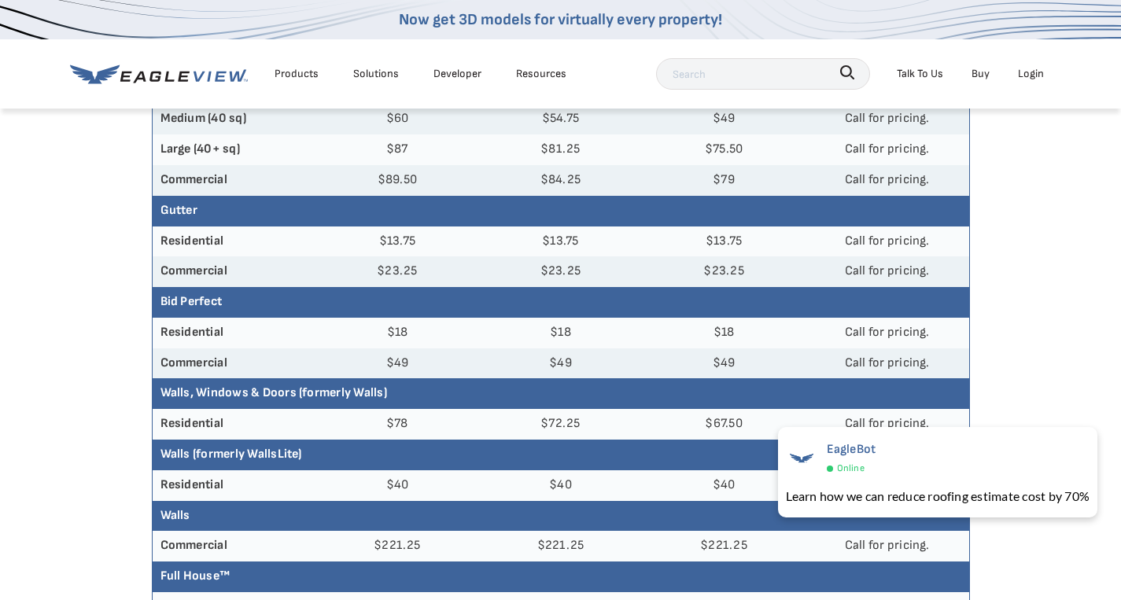
scroll to position [341, 0]
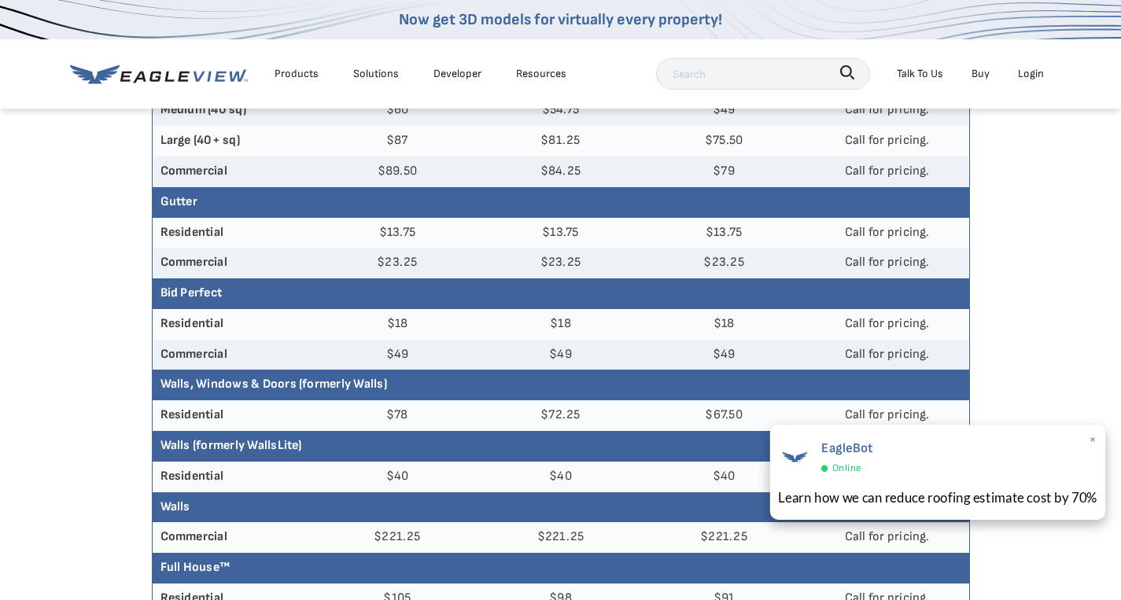
click at [1094, 441] on span "×" at bounding box center [1093, 442] width 9 height 24
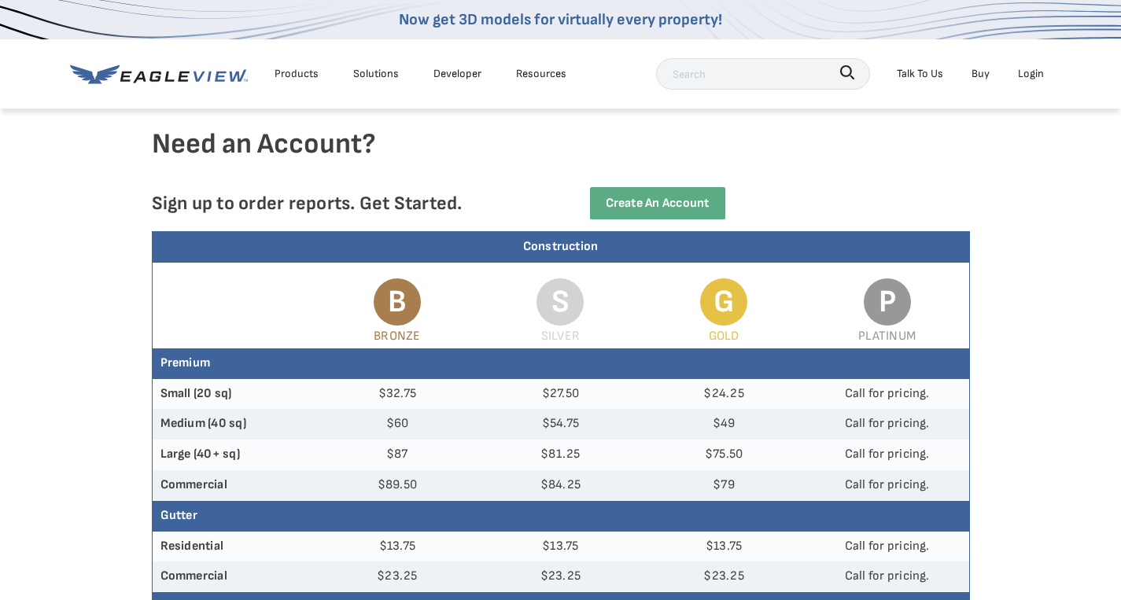
scroll to position [0, 0]
